Goal: Task Accomplishment & Management: Use online tool/utility

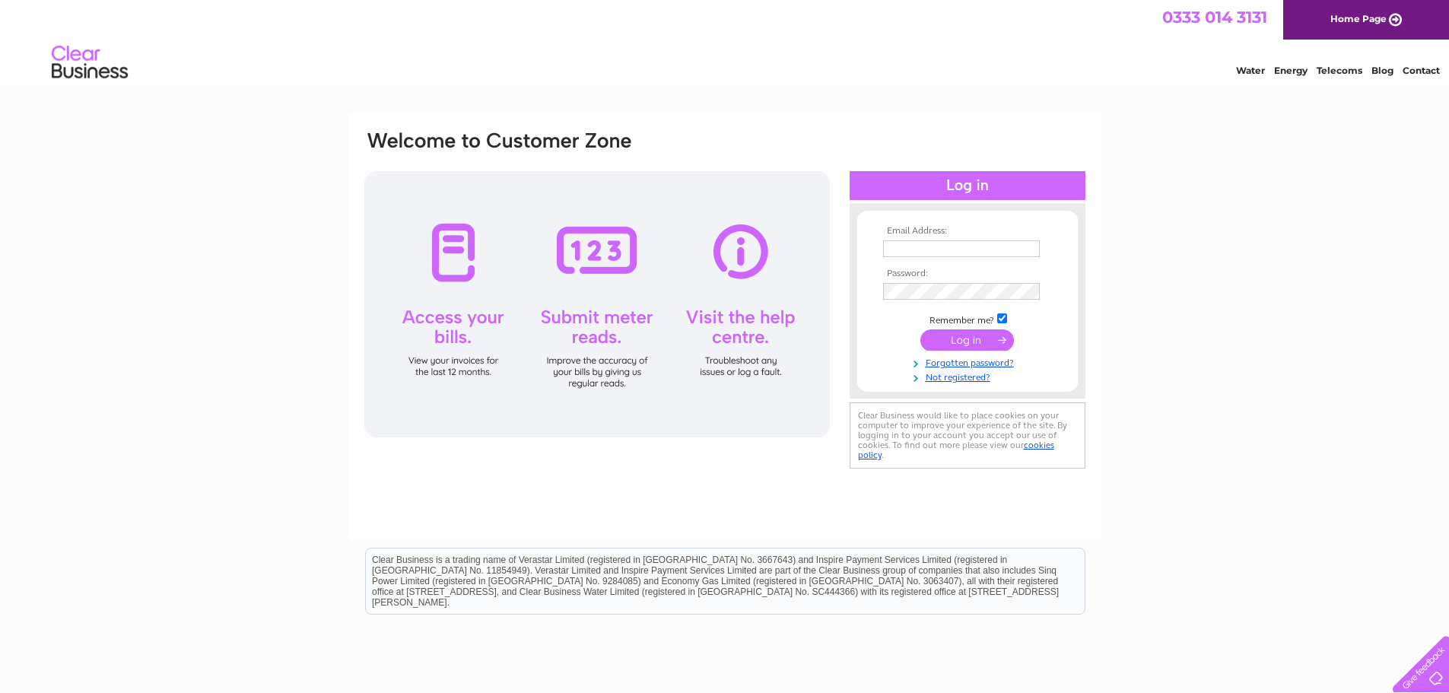
type input "Angela@jitwebsite.com"
click at [964, 339] on input "submit" at bounding box center [967, 339] width 94 height 21
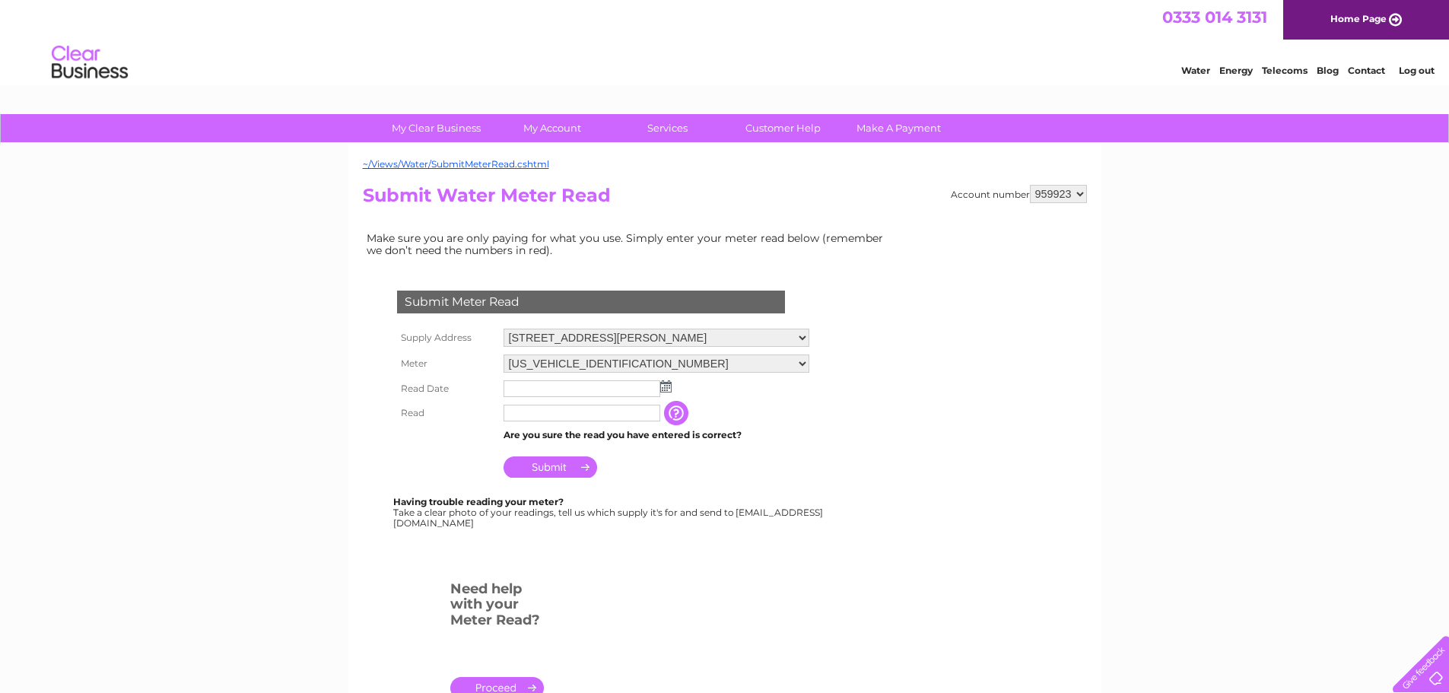
click at [590, 392] on input "text" at bounding box center [582, 388] width 157 height 17
click at [670, 388] on img at bounding box center [665, 386] width 11 height 12
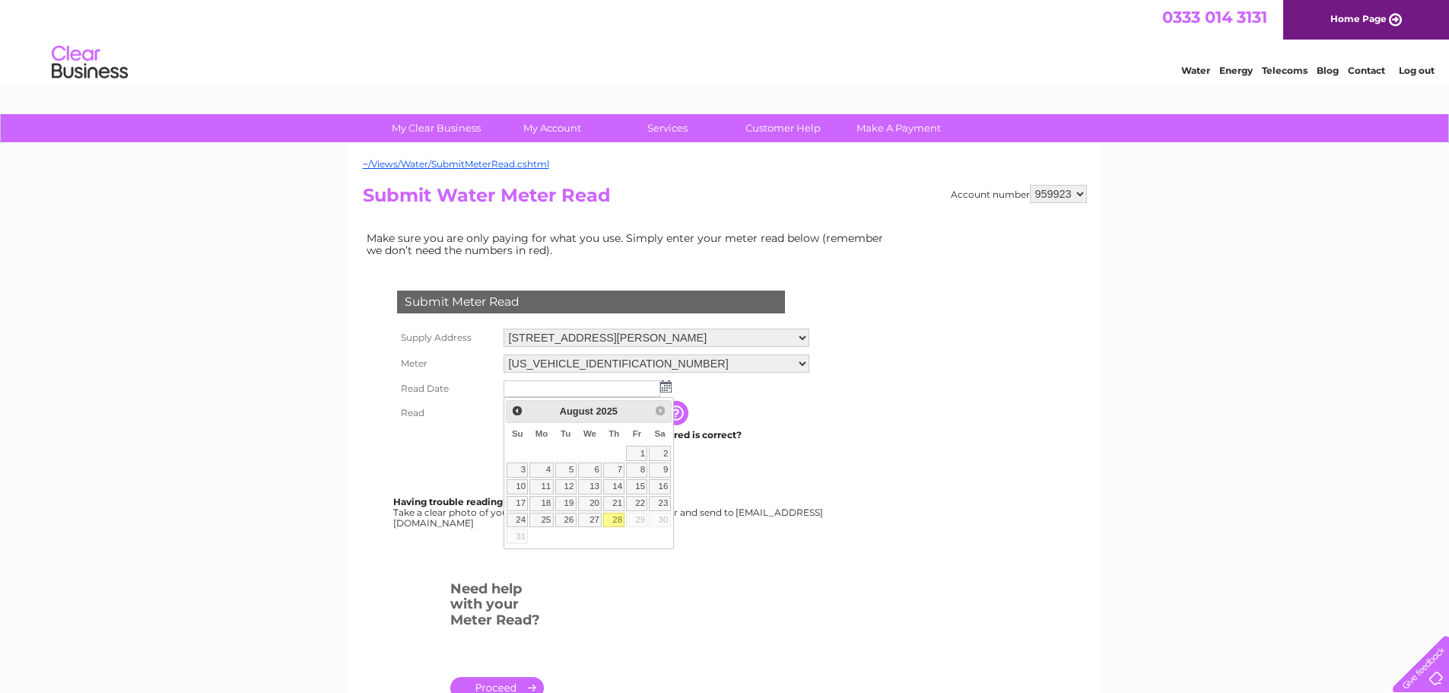
click at [615, 519] on link "28" at bounding box center [613, 520] width 21 height 15
type input "2025/08/28"
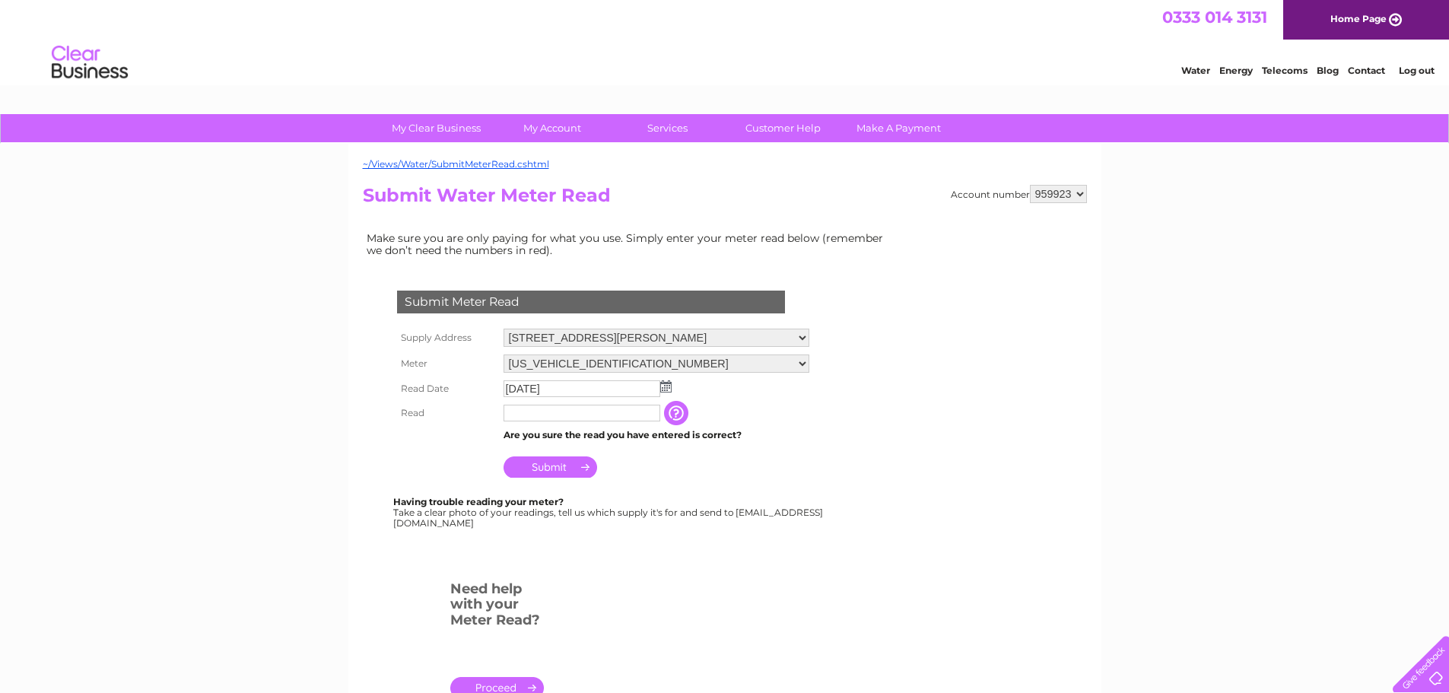
click at [535, 415] on input "text" at bounding box center [582, 413] width 157 height 17
click at [611, 418] on input "text" at bounding box center [583, 414] width 158 height 18
type input "00375"
click at [546, 474] on input "Submit" at bounding box center [551, 466] width 94 height 21
